Goal: Task Accomplishment & Management: Manage account settings

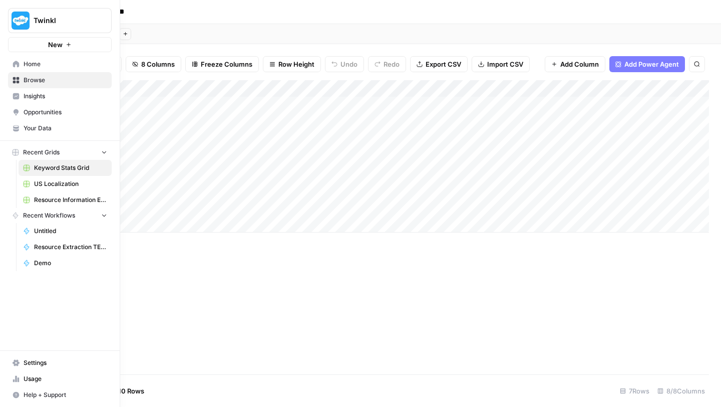
click at [14, 362] on icon at bounding box center [16, 362] width 7 height 7
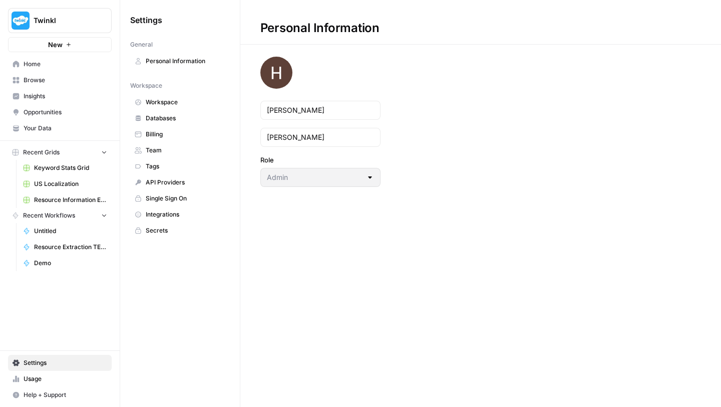
click at [161, 146] on span "Team" at bounding box center [186, 150] width 80 height 9
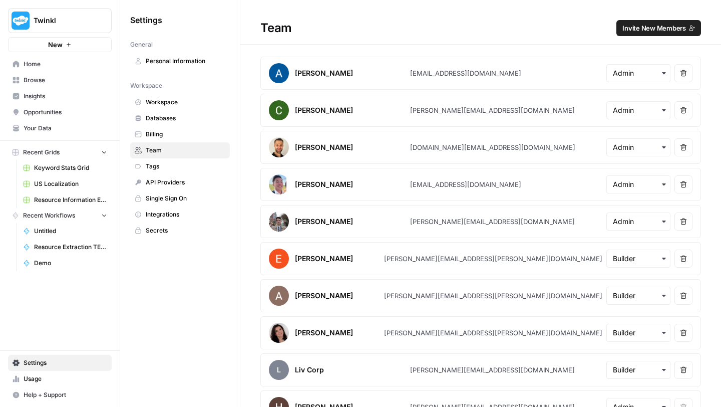
scroll to position [500, 0]
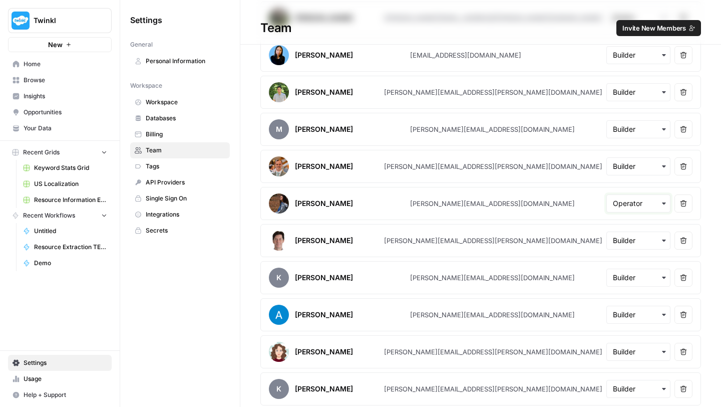
click at [649, 201] on input "text" at bounding box center [638, 203] width 51 height 10
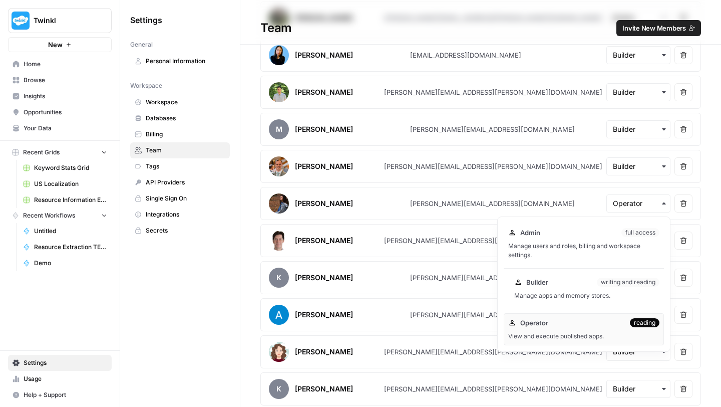
click at [569, 286] on div "Builder writing and reading" at bounding box center [587, 282] width 145 height 10
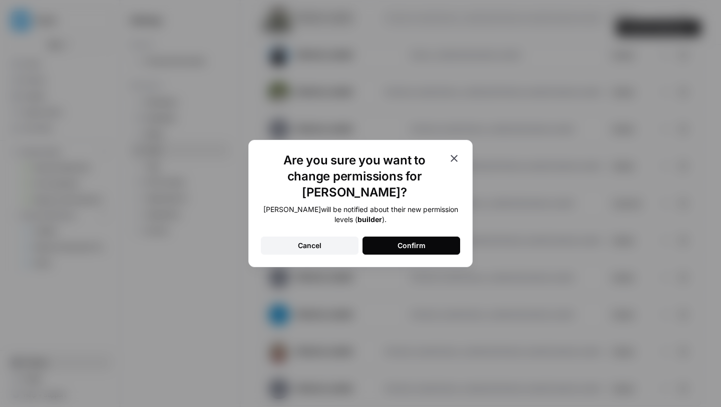
click at [441, 236] on button "Confirm" at bounding box center [412, 245] width 98 height 18
click at [398, 240] on div "Confirm" at bounding box center [412, 245] width 28 height 10
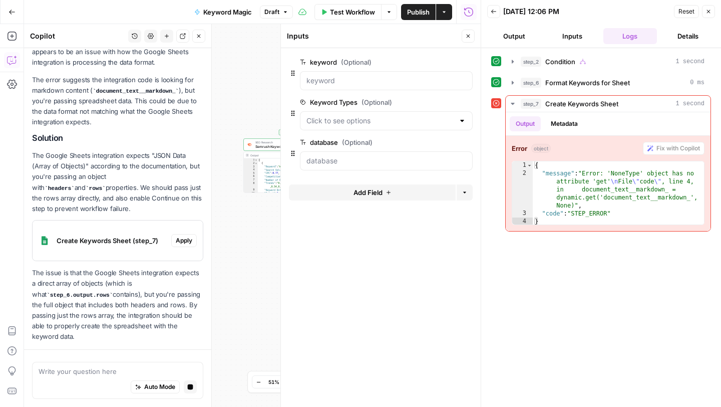
scroll to position [164, 0]
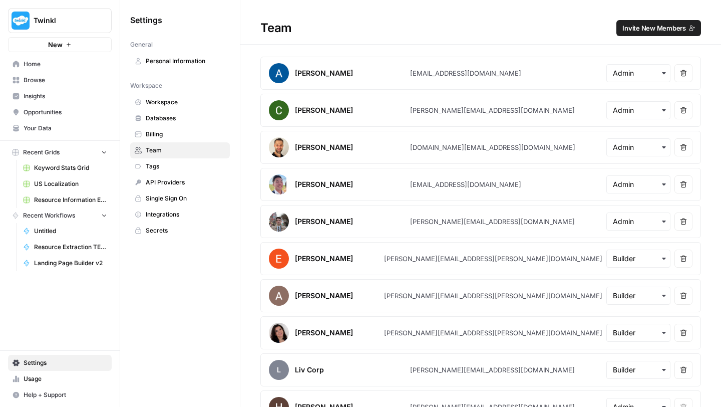
scroll to position [500, 0]
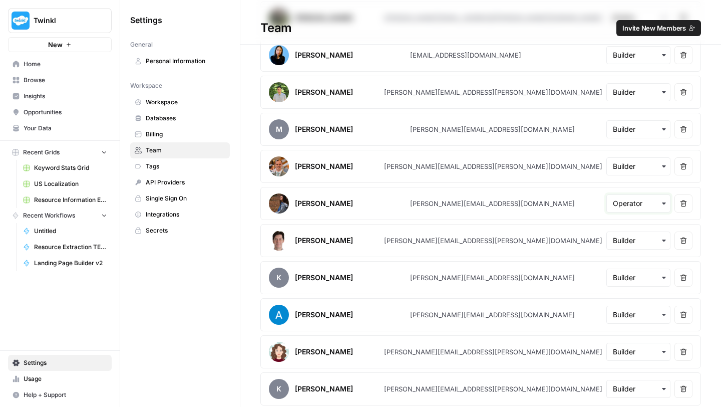
click at [637, 203] on input "text" at bounding box center [638, 203] width 51 height 10
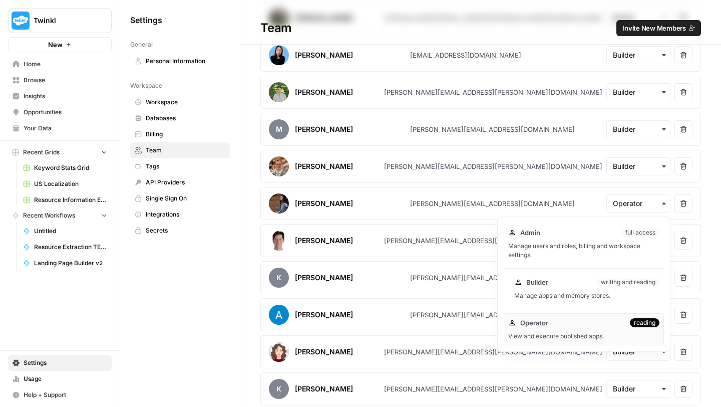
click at [571, 294] on div "Manage apps and memory stores." at bounding box center [587, 295] width 145 height 9
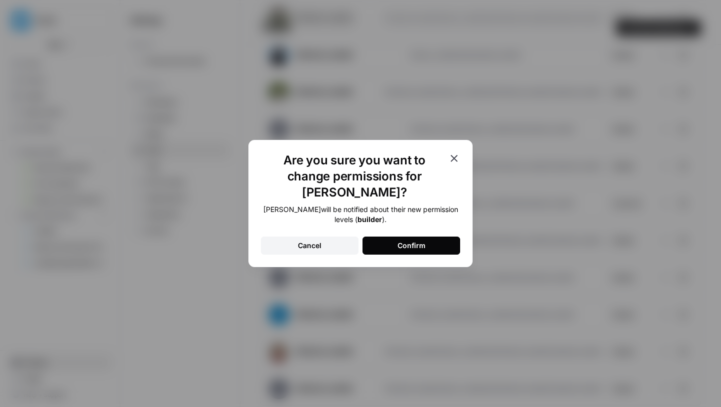
click at [412, 236] on button "Confirm" at bounding box center [412, 245] width 98 height 18
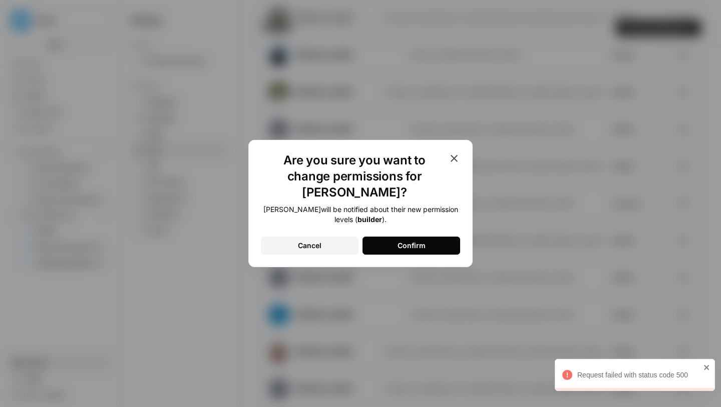
click at [702, 366] on div "Request failed with status code 500" at bounding box center [635, 375] width 160 height 32
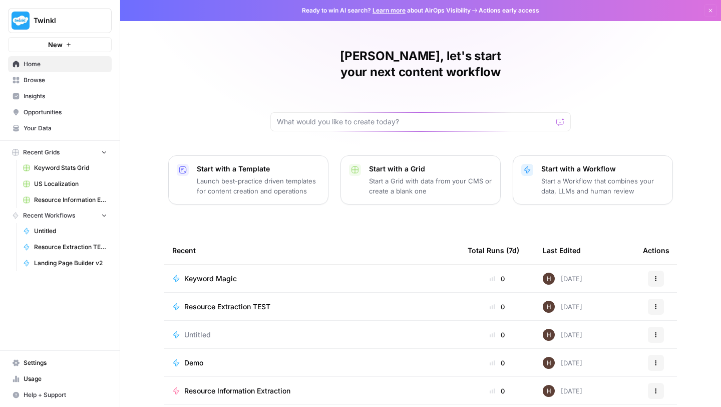
click at [27, 359] on span "Settings" at bounding box center [66, 362] width 84 height 9
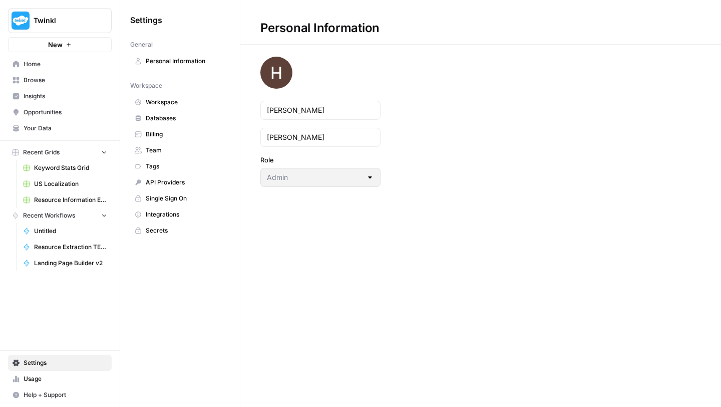
click at [149, 155] on link "Team" at bounding box center [180, 150] width 100 height 16
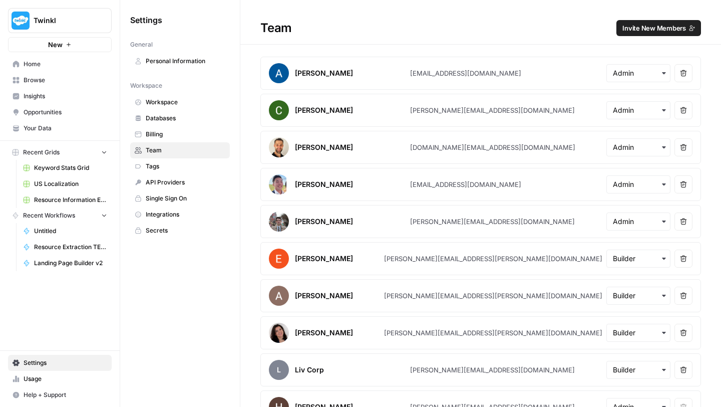
scroll to position [500, 0]
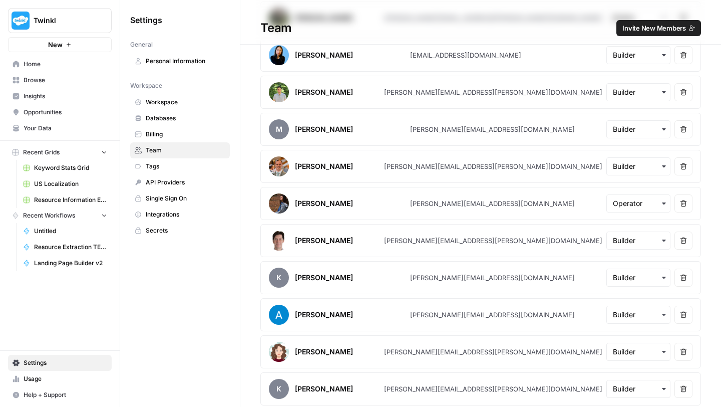
click at [662, 206] on icon "button" at bounding box center [664, 203] width 8 height 8
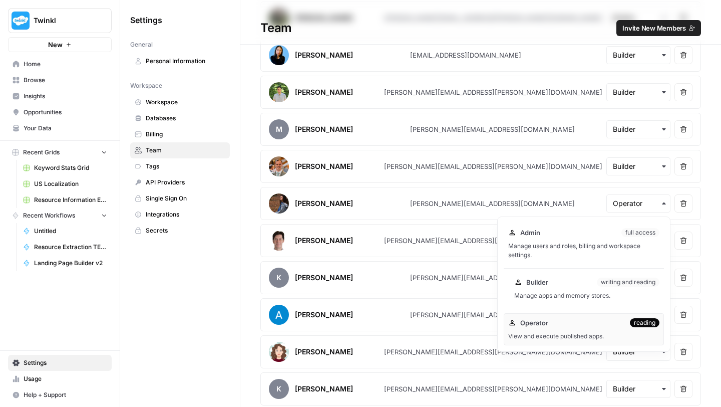
click at [561, 289] on div "Builder writing and reading Manage apps and memory stores." at bounding box center [587, 289] width 154 height 32
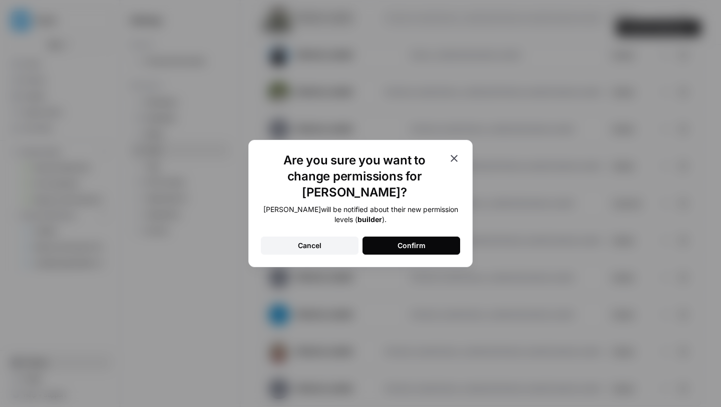
click at [411, 240] on div "Confirm" at bounding box center [412, 245] width 28 height 10
